Goal: Transaction & Acquisition: Purchase product/service

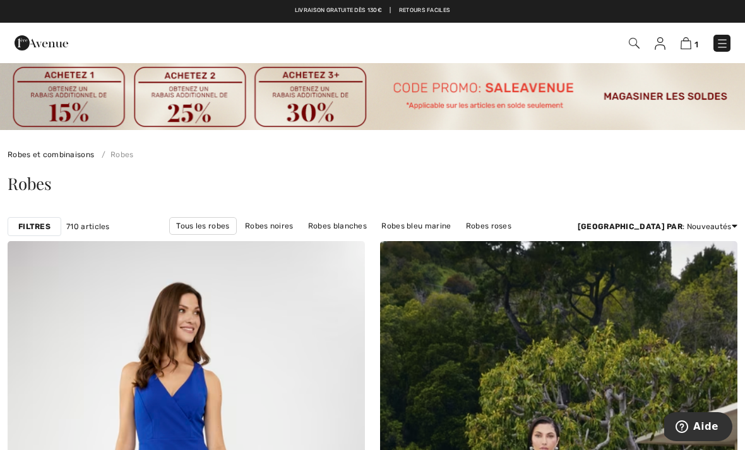
click at [274, 235] on link "Robes [PERSON_NAME]" at bounding box center [223, 243] width 101 height 16
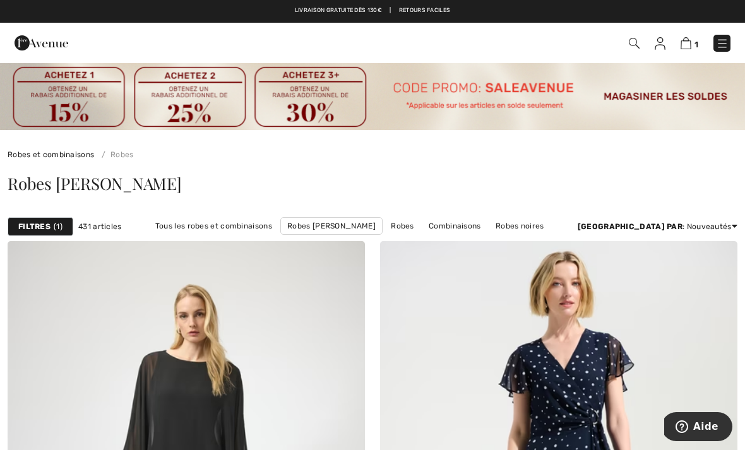
click at [678, 287] on link "Nouveautés" at bounding box center [686, 279] width 81 height 19
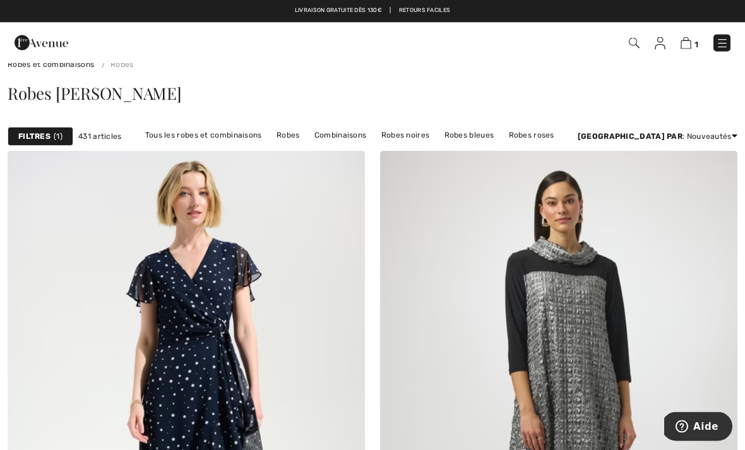
scroll to position [89, 0]
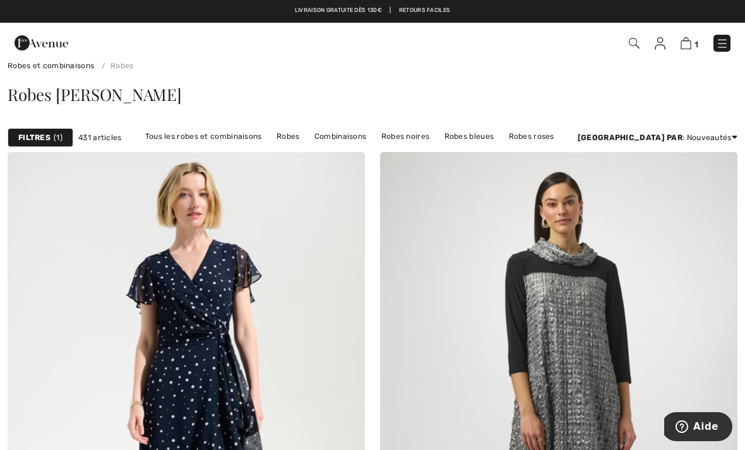
click at [41, 136] on strong "Filtres" at bounding box center [34, 137] width 32 height 11
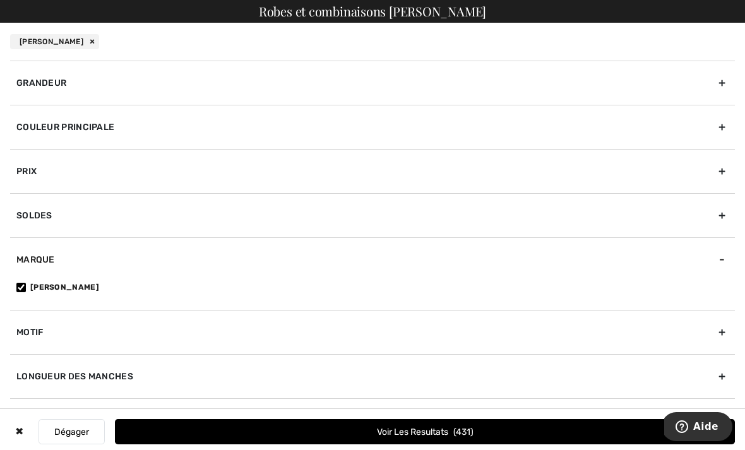
scroll to position [290, 0]
click at [37, 422] on div "Longueur de la robe" at bounding box center [372, 420] width 725 height 44
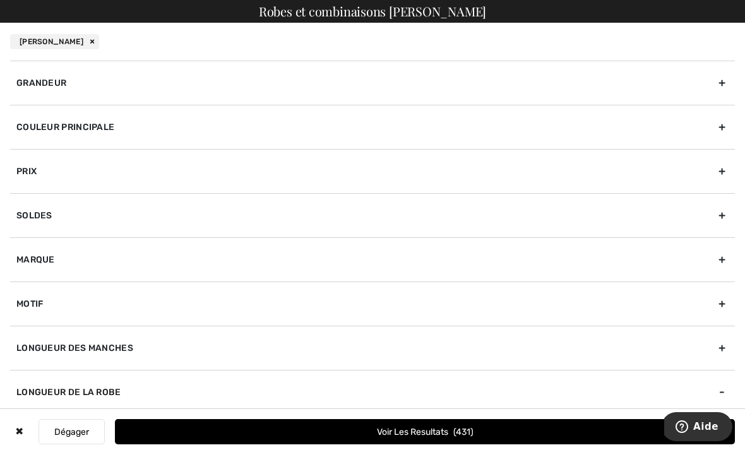
click at [29, 393] on div "Longueur de la robe" at bounding box center [372, 392] width 725 height 44
click at [29, 355] on div "Longueur des manches" at bounding box center [372, 348] width 725 height 44
click at [11, 402] on div "Manches Longues Manches Courtes Manches 3/4 Sans Manches" at bounding box center [372, 404] width 725 height 68
click at [22, 405] on input"] "Manches 3/4" at bounding box center [20, 402] width 9 height 9
checkbox input"] "true"
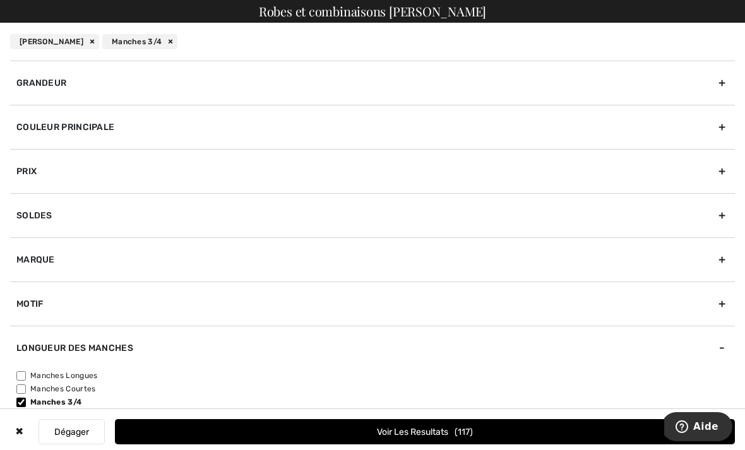
click at [30, 350] on div "Longueur des manches" at bounding box center [372, 348] width 725 height 44
click at [44, 90] on div "Grandeur" at bounding box center [372, 83] width 725 height 44
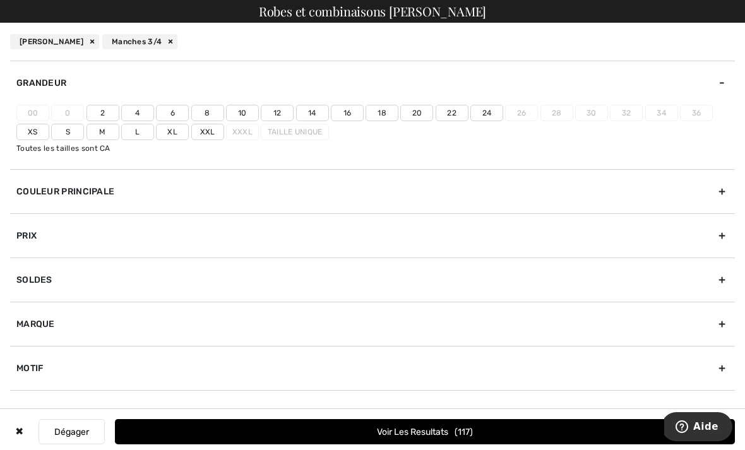
click at [313, 119] on label "14" at bounding box center [312, 113] width 33 height 16
click at [0, 0] on input"] "14" at bounding box center [0, 0] width 0 height 0
click at [442, 444] on button "Voir les resultats 38" at bounding box center [425, 431] width 620 height 25
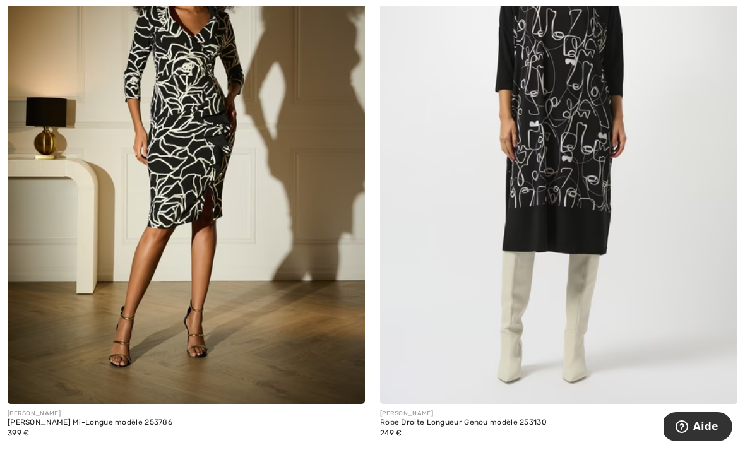
scroll to position [6562, 0]
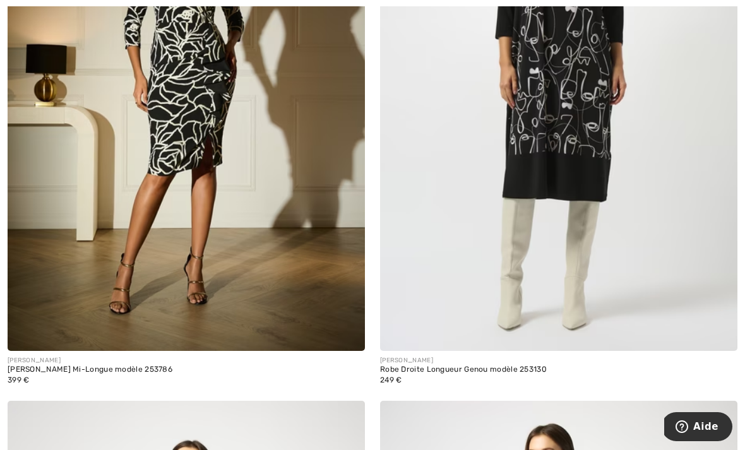
click at [723, 326] on img at bounding box center [718, 331] width 11 height 11
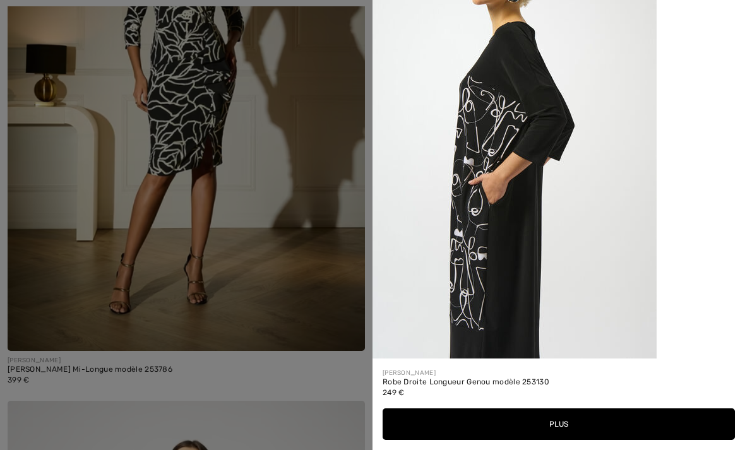
scroll to position [1964, 0]
click at [567, 440] on button "Plus" at bounding box center [558, 424] width 352 height 32
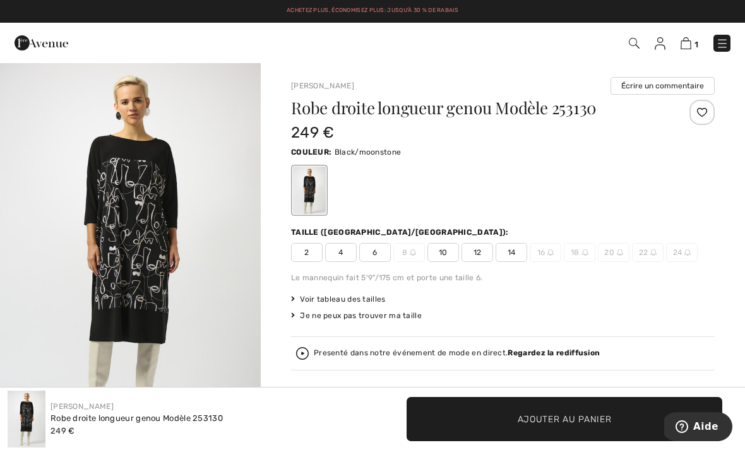
click at [345, 295] on span "Voir tableau des tailles" at bounding box center [338, 298] width 95 height 11
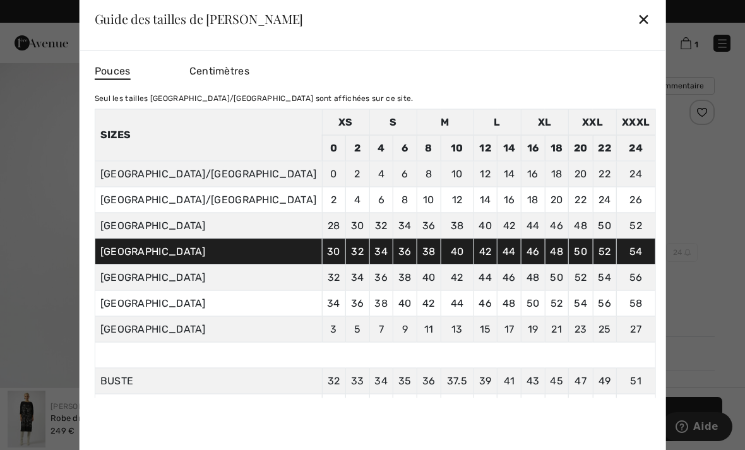
click at [637, 18] on div "✕" at bounding box center [643, 19] width 13 height 27
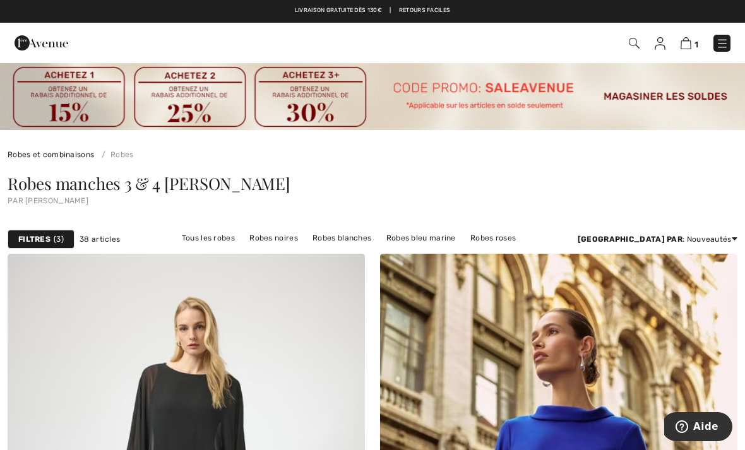
click at [42, 237] on strong "Filtres" at bounding box center [34, 239] width 32 height 11
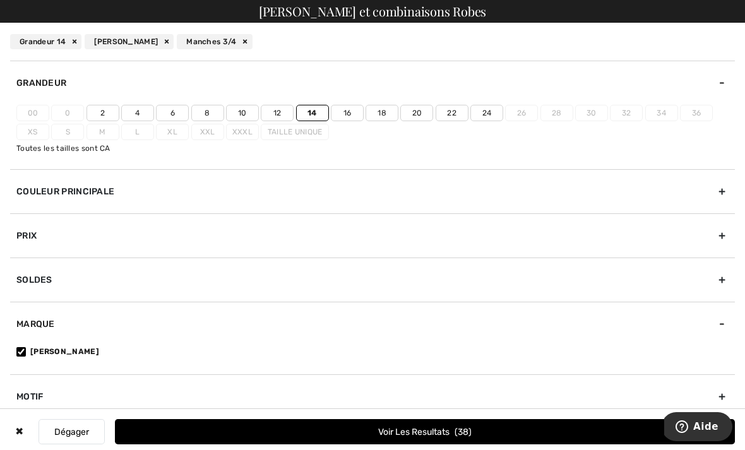
click at [348, 116] on label "16" at bounding box center [347, 113] width 33 height 16
click at [0, 0] on input"] "16" at bounding box center [0, 0] width 0 height 0
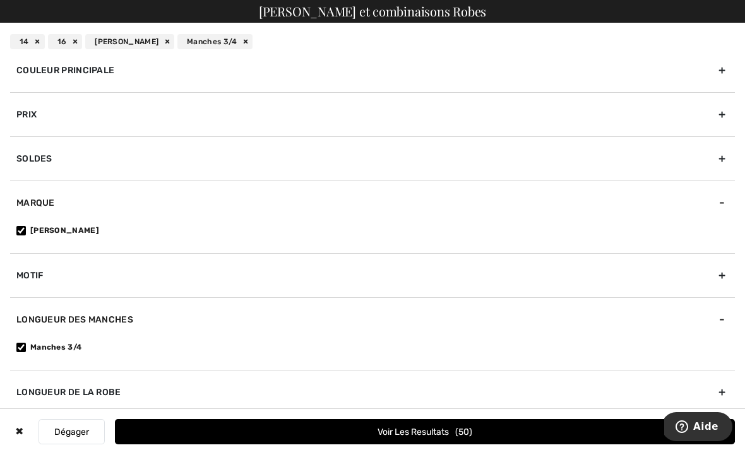
scroll to position [126, 0]
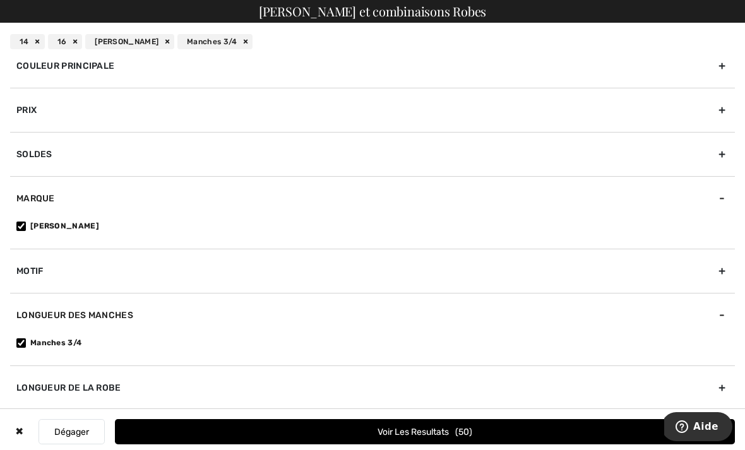
click at [21, 223] on input"] "[PERSON_NAME]" at bounding box center [20, 226] width 9 height 9
checkbox input"] "false"
click at [19, 261] on div "Motif" at bounding box center [372, 271] width 725 height 44
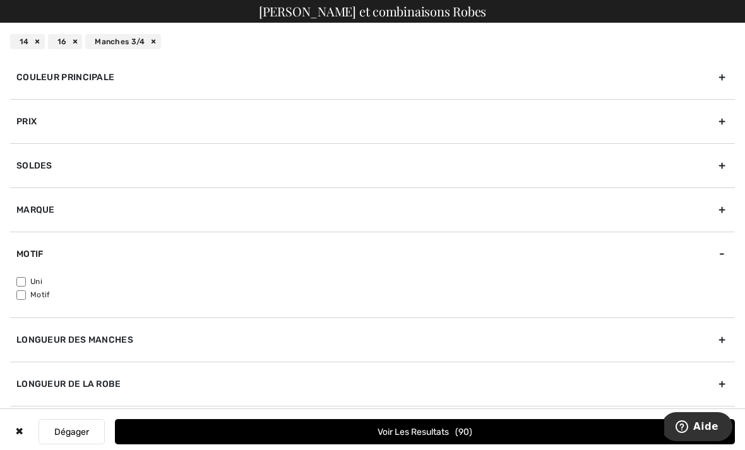
scroll to position [49, 0]
click at [20, 278] on input"] "Uni" at bounding box center [20, 282] width 9 height 9
checkbox input"] "true"
click at [38, 333] on div "Longueur des manches" at bounding box center [372, 339] width 725 height 44
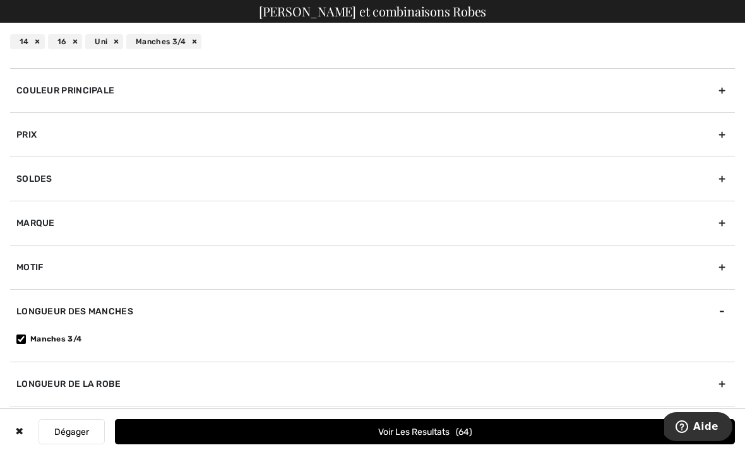
scroll to position [37, 0]
click at [33, 385] on div "Longueur de la robe" at bounding box center [372, 384] width 725 height 44
click at [17, 398] on input"] "Robes Longues" at bounding box center [20, 396] width 9 height 9
checkbox input"] "true"
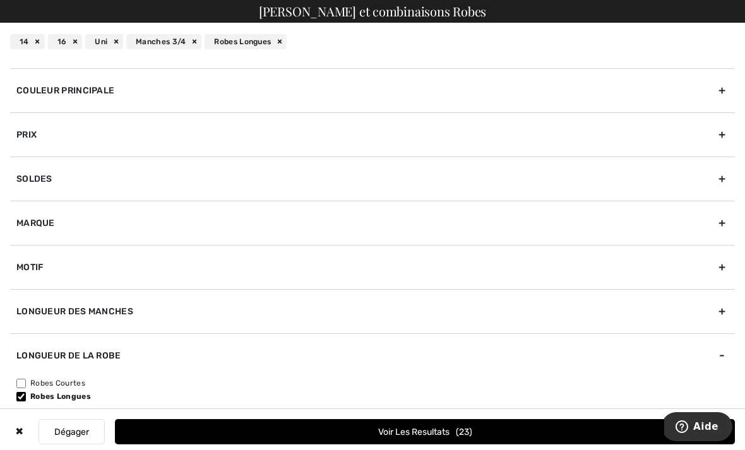
click at [430, 435] on button "Voir les resultats 23" at bounding box center [425, 431] width 620 height 25
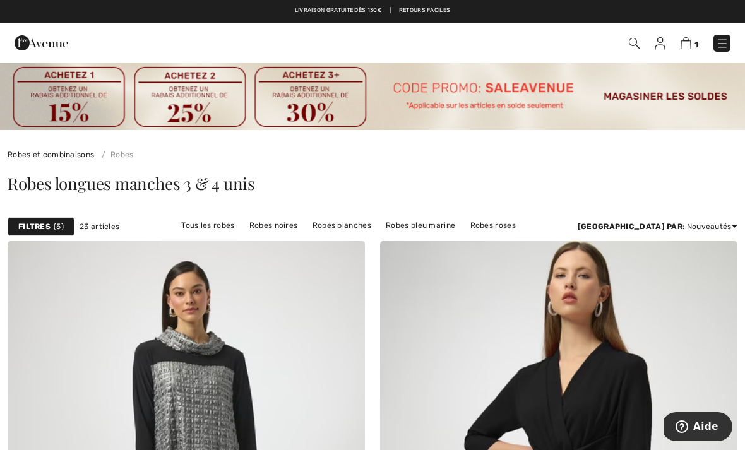
click at [35, 222] on strong "Filtres" at bounding box center [34, 226] width 32 height 11
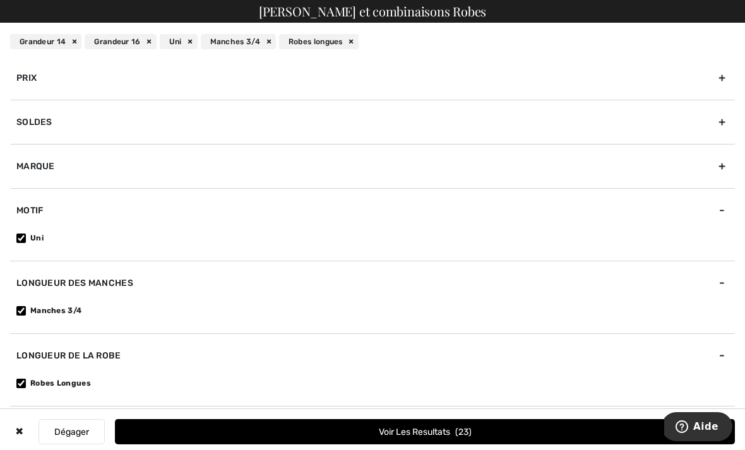
scroll to position [158, 0]
click at [22, 383] on input"] "Robes Longues" at bounding box center [20, 383] width 9 height 9
checkbox input"] "false"
click at [410, 438] on button "Voir les resultats 64" at bounding box center [425, 431] width 620 height 25
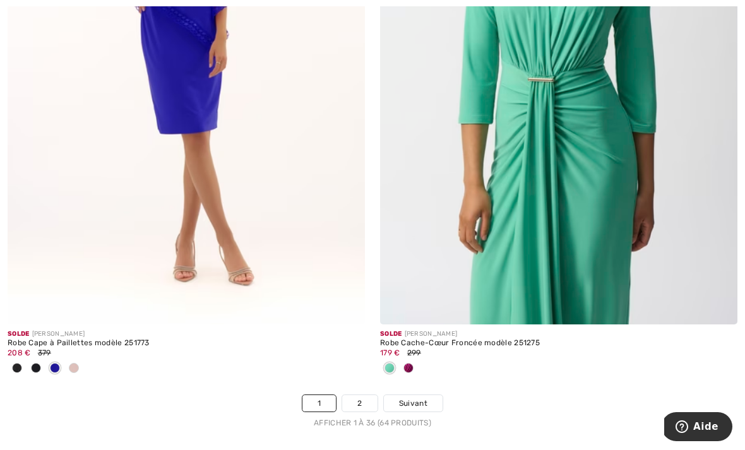
scroll to position [10918, 0]
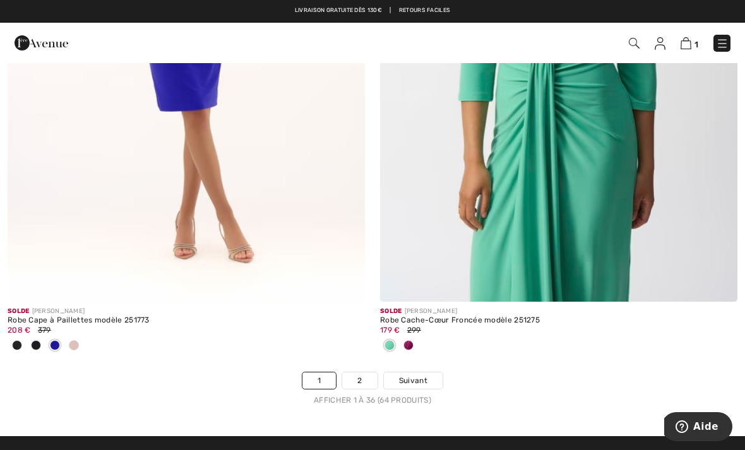
click at [364, 373] on link "2" at bounding box center [359, 380] width 35 height 16
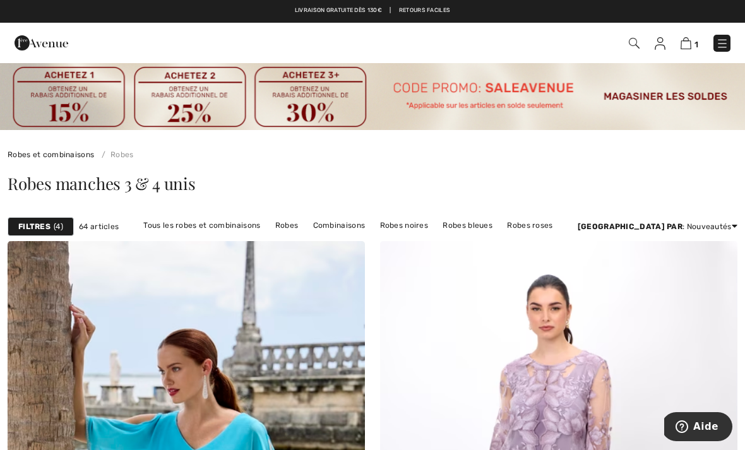
click at [41, 221] on strong "Filtres" at bounding box center [34, 226] width 32 height 11
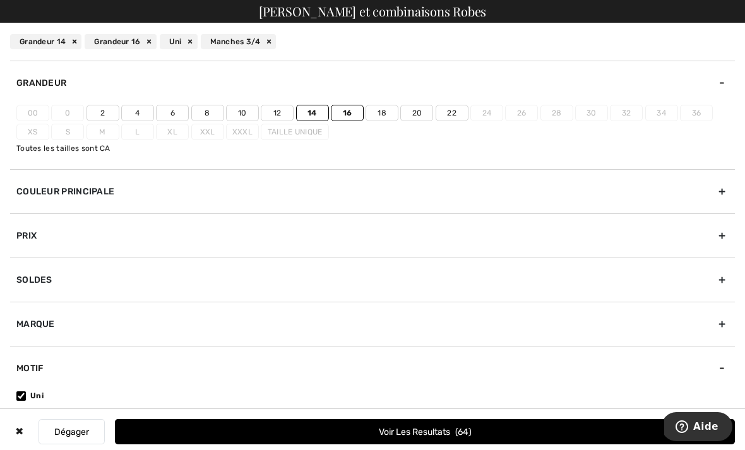
click at [54, 187] on div "Couleur Principale" at bounding box center [372, 191] width 725 height 44
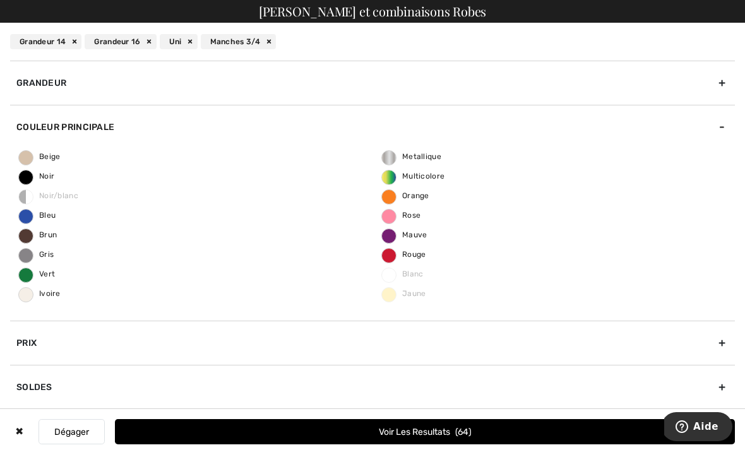
click at [399, 258] on span "Rouge" at bounding box center [404, 254] width 44 height 9
click at [0, 0] on input "Rouge" at bounding box center [0, 0] width 0 height 0
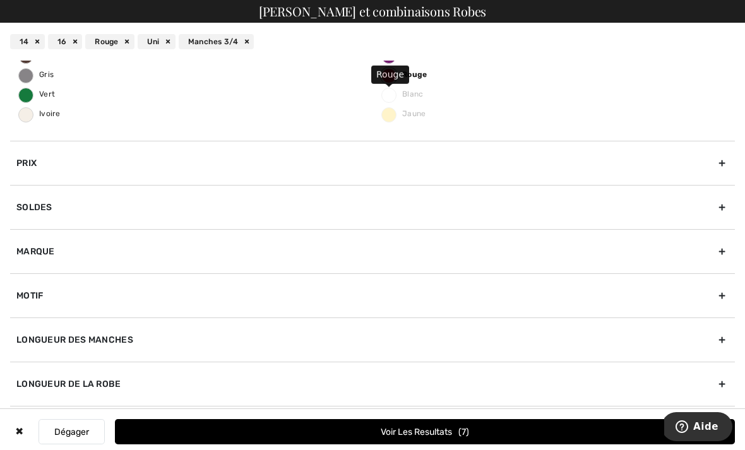
scroll to position [180, 0]
click at [31, 244] on div "Marque" at bounding box center [372, 251] width 725 height 44
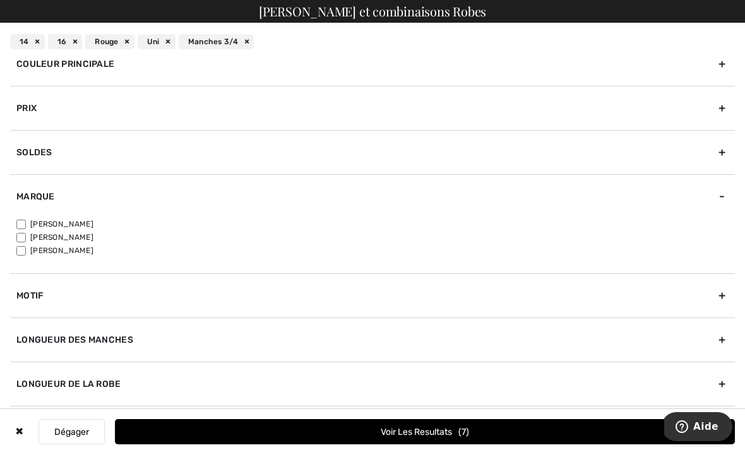
scroll to position [63, 0]
click at [29, 199] on div "Marque" at bounding box center [372, 196] width 725 height 44
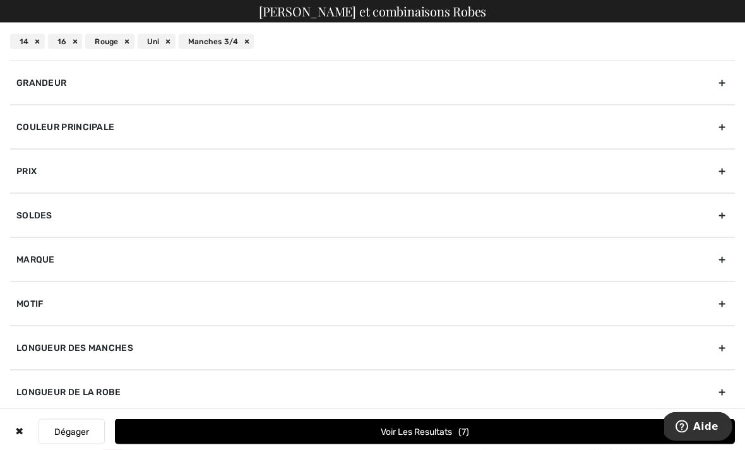
scroll to position [319, 0]
click at [37, 429] on div "Occasion" at bounding box center [372, 436] width 725 height 44
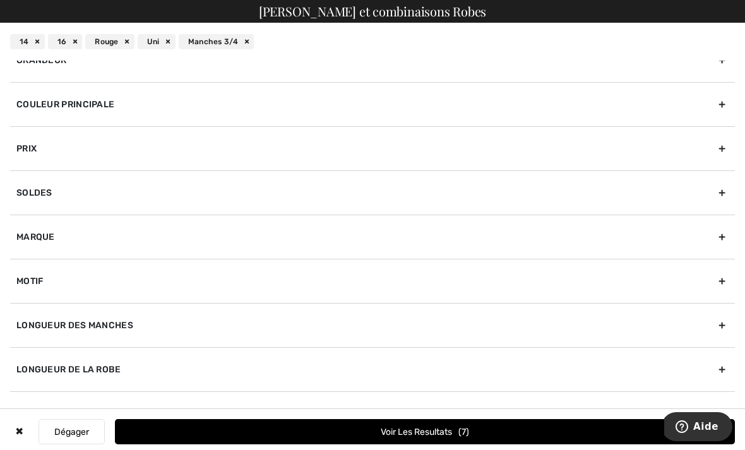
scroll to position [579, 0]
click at [28, 411] on div "Occasion" at bounding box center [372, 413] width 725 height 44
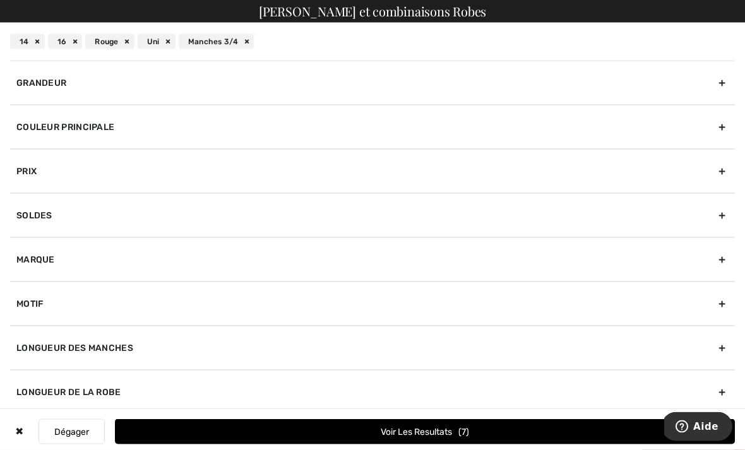
scroll to position [212, 0]
click at [396, 432] on button "Voir les resultats 7" at bounding box center [425, 431] width 620 height 25
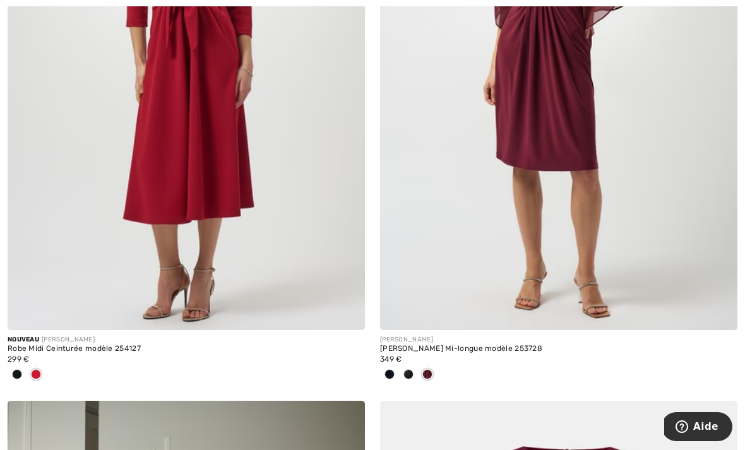
scroll to position [465, 0]
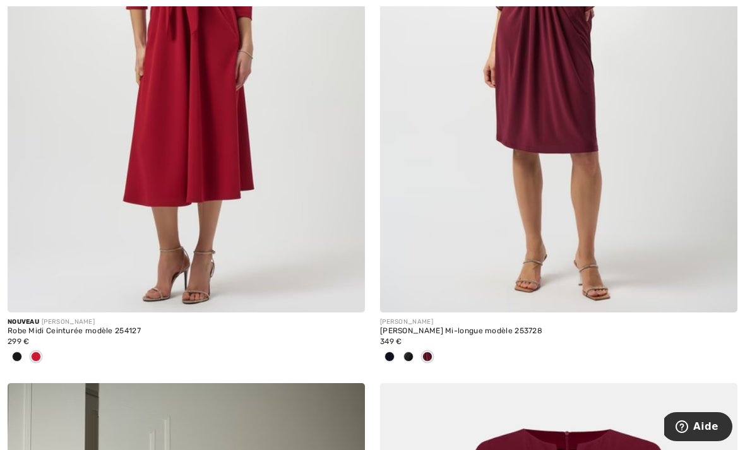
click at [351, 297] on img at bounding box center [345, 293] width 11 height 11
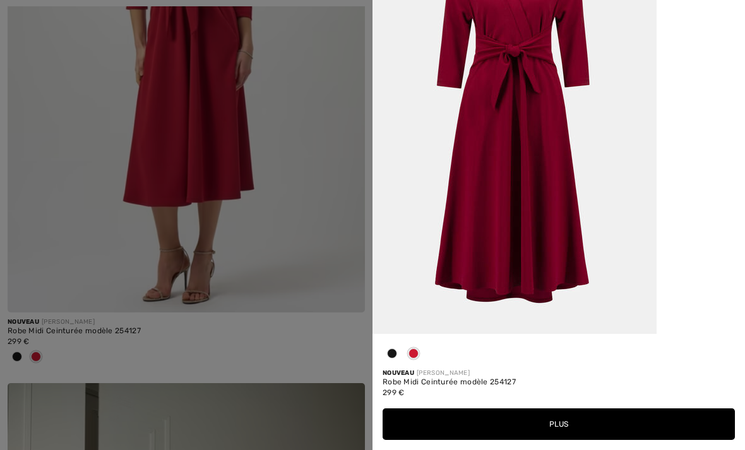
scroll to position [1989, 0]
click at [556, 440] on button "Plus" at bounding box center [558, 424] width 352 height 32
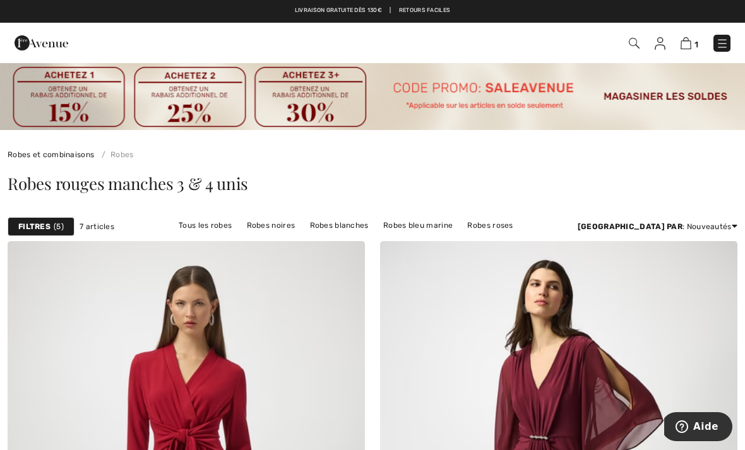
click at [194, 227] on link "Tous les robes" at bounding box center [205, 225] width 66 height 16
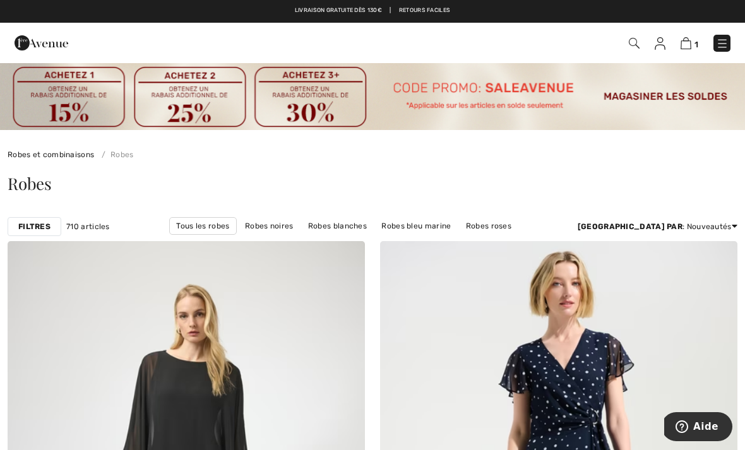
click at [28, 223] on strong "Filtres" at bounding box center [34, 226] width 32 height 11
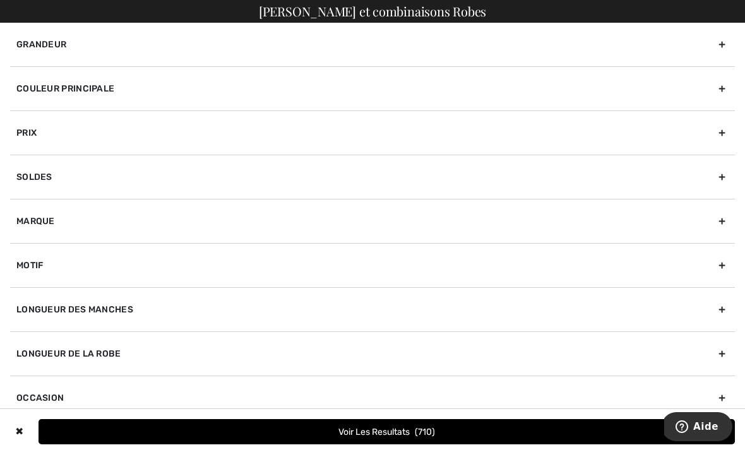
click at [68, 90] on div "Couleur Principale" at bounding box center [372, 88] width 725 height 44
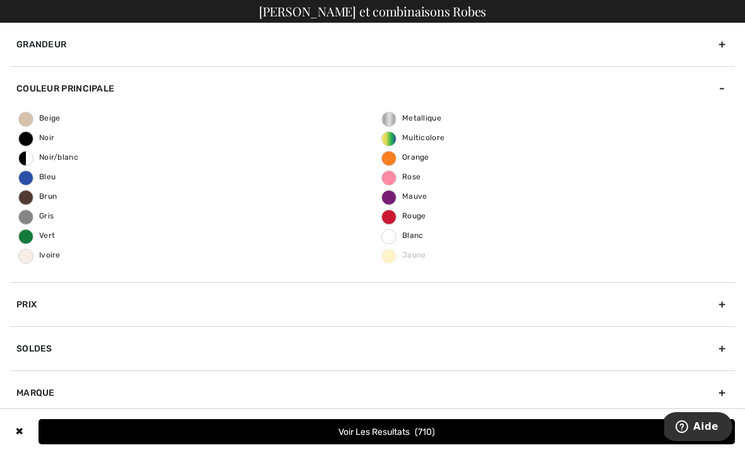
click at [396, 219] on span "Rouge" at bounding box center [404, 215] width 44 height 9
click at [0, 0] on input "Rouge" at bounding box center [0, 0] width 0 height 0
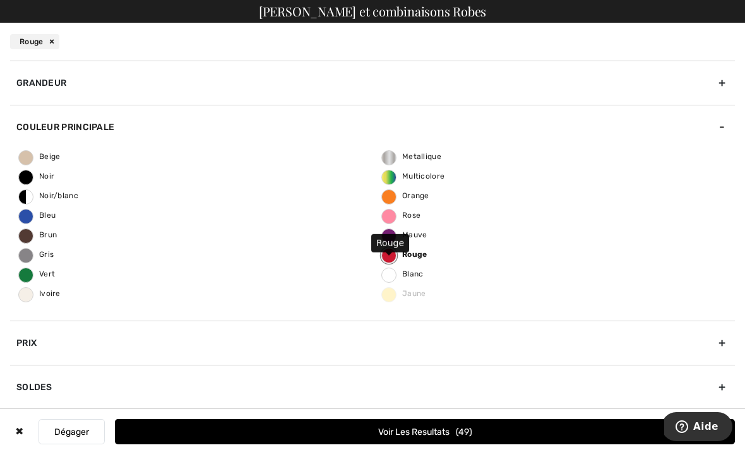
click at [382, 430] on button "Voir les resultats 49" at bounding box center [425, 431] width 620 height 25
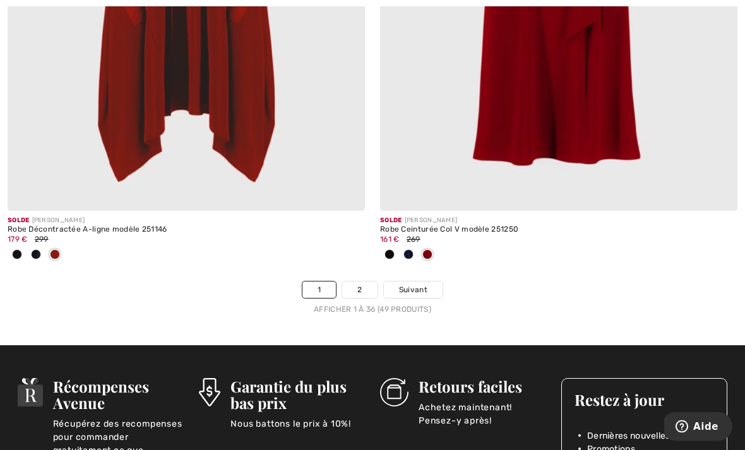
scroll to position [11095, 0]
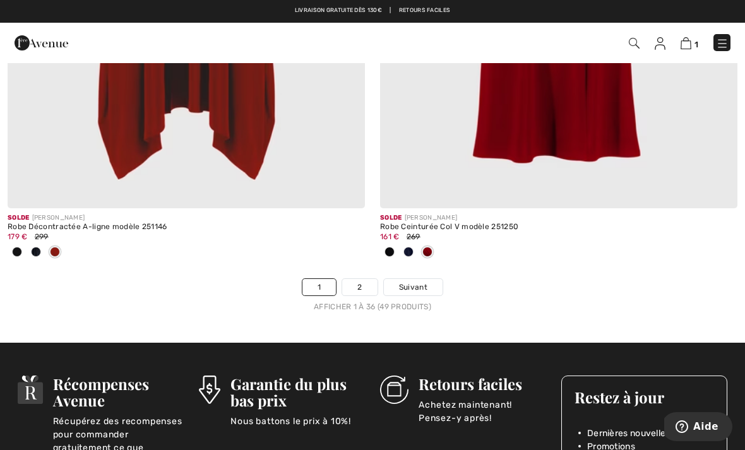
click at [365, 279] on link "2" at bounding box center [359, 287] width 35 height 16
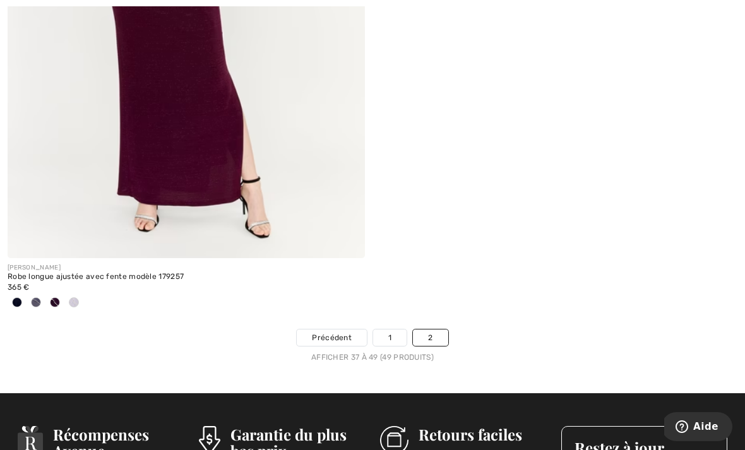
scroll to position [4334, 0]
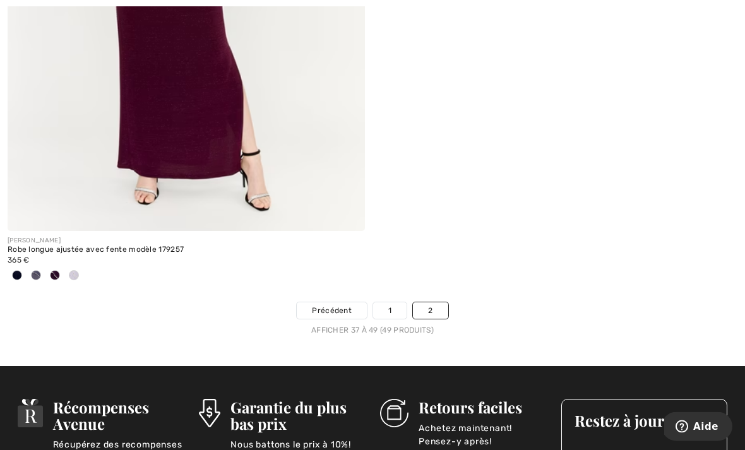
click at [390, 312] on link "1" at bounding box center [389, 311] width 33 height 16
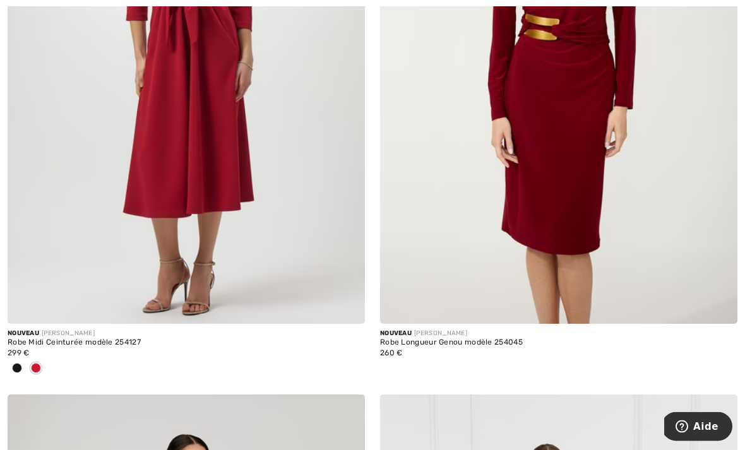
scroll to position [1060, 0]
click at [723, 302] on img at bounding box center [718, 304] width 11 height 11
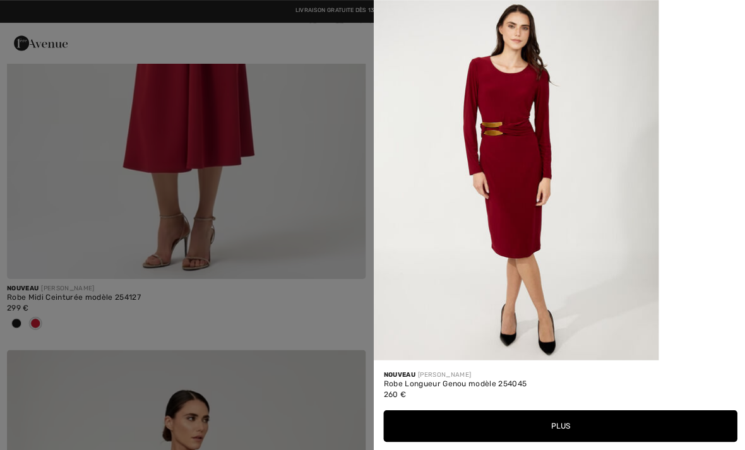
scroll to position [899, 0]
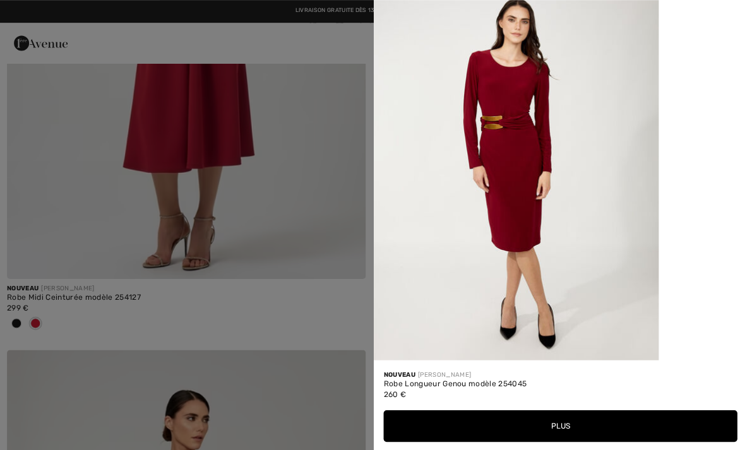
click at [555, 440] on button "Plus" at bounding box center [558, 424] width 352 height 32
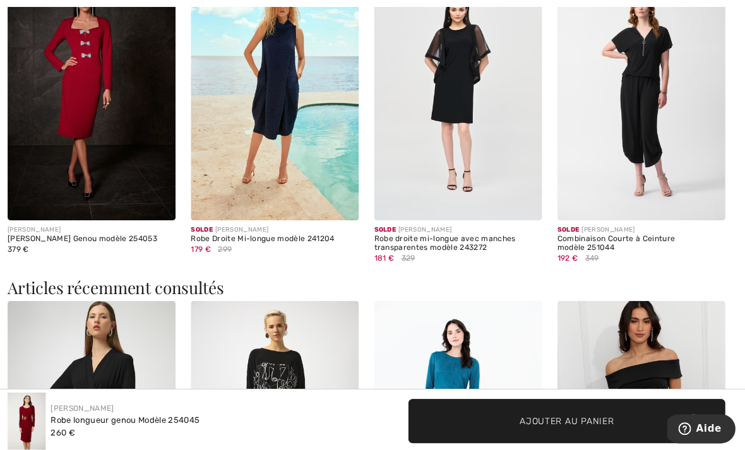
scroll to position [1153, 0]
